Goal: Task Accomplishment & Management: Manage account settings

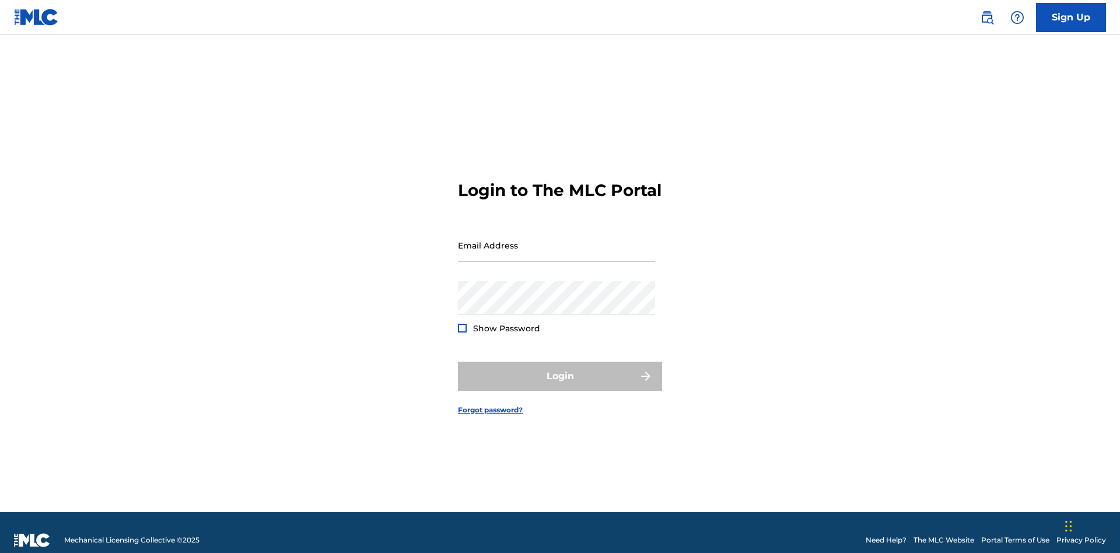
scroll to position [15, 0]
click at [557, 240] on input "Email Address" at bounding box center [556, 245] width 197 height 33
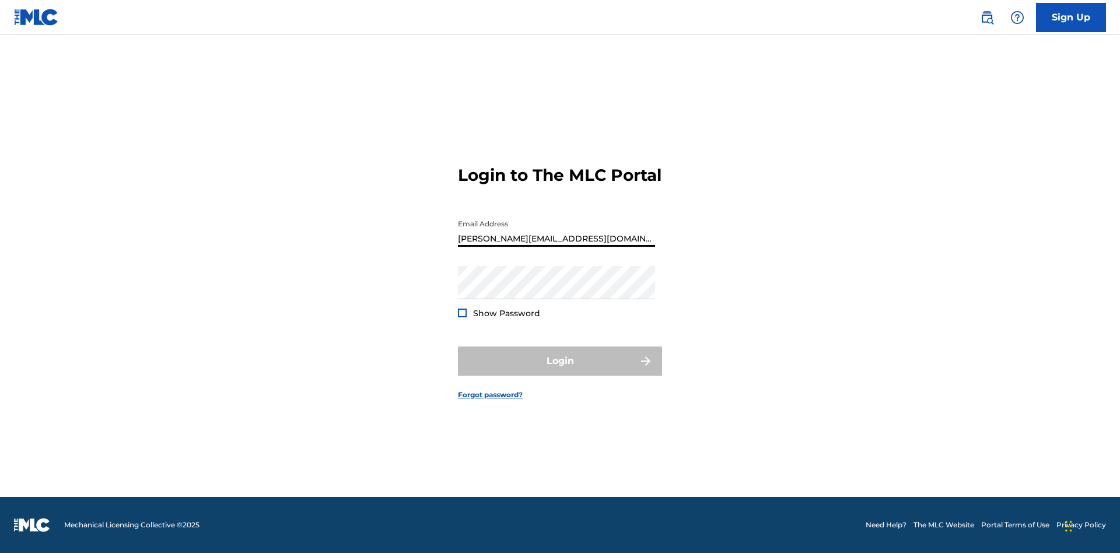
type input "Helena.Songwriter@gmail.com"
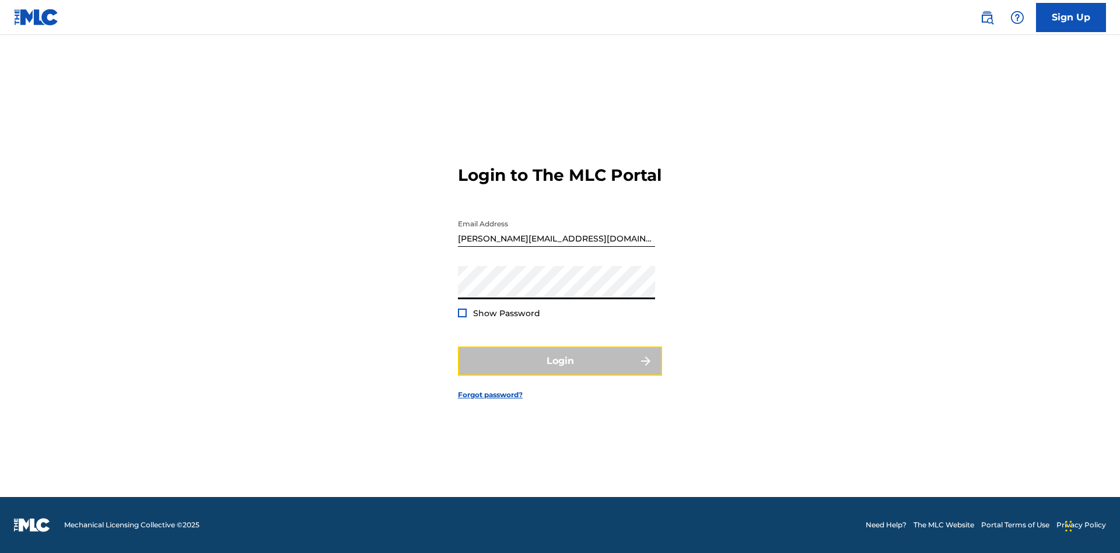
click at [560, 371] on button "Login" at bounding box center [560, 361] width 204 height 29
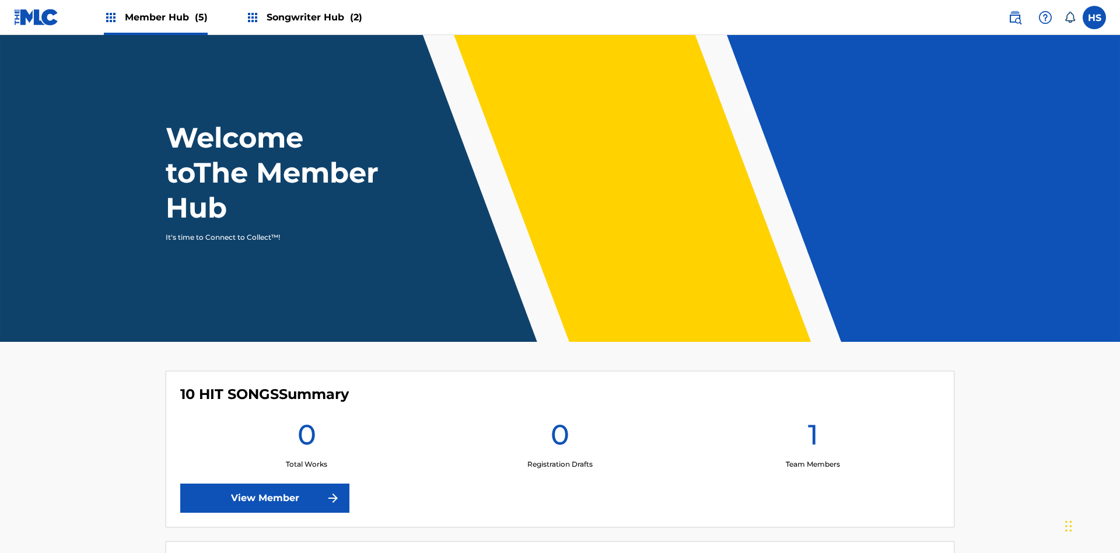
click at [313, 17] on span "Songwriter Hub (2)" at bounding box center [315, 17] width 96 height 13
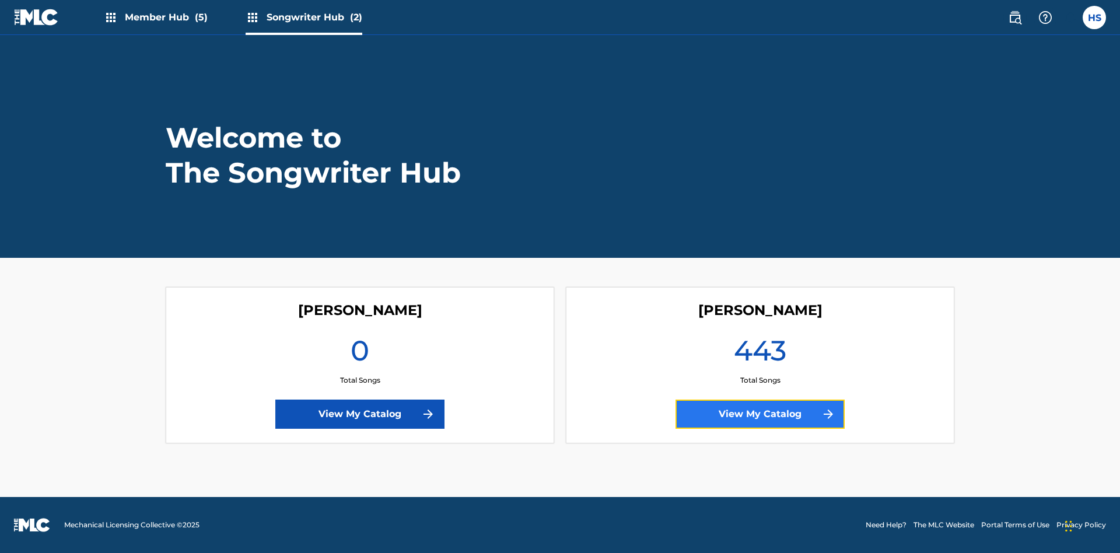
click at [760, 414] on link "View My Catalog" at bounding box center [760, 414] width 169 height 29
